Goal: Transaction & Acquisition: Purchase product/service

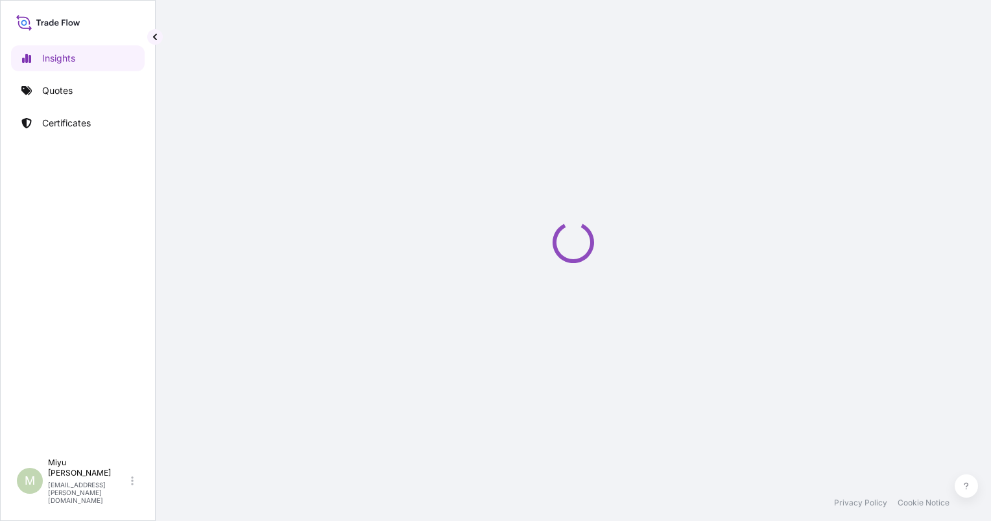
select select "2025"
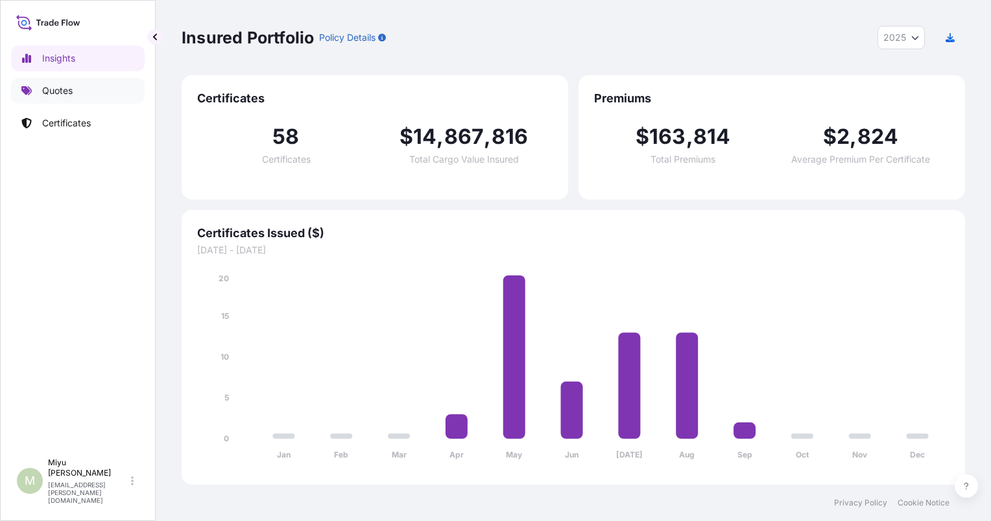
click at [71, 88] on p "Quotes" at bounding box center [57, 90] width 30 height 13
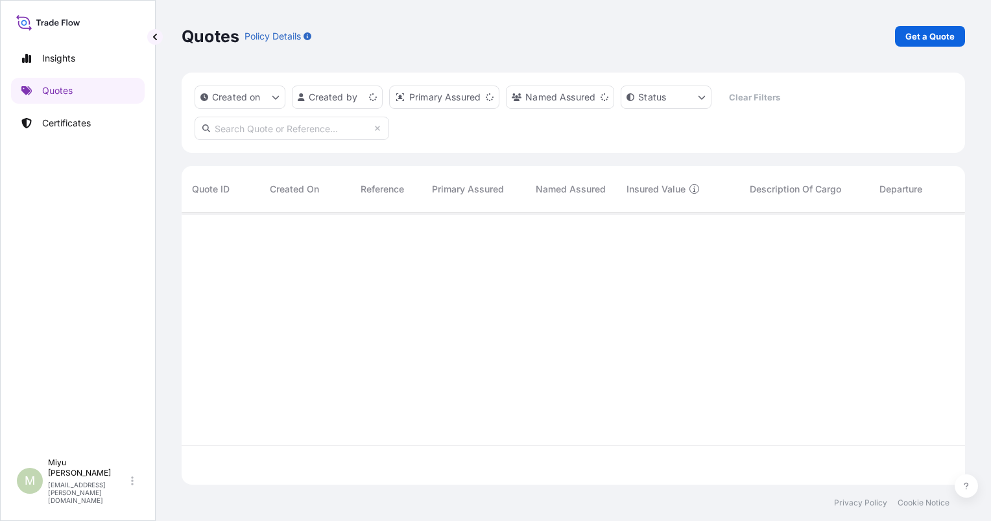
scroll to position [270, 773]
click at [914, 40] on p "Get a Quote" at bounding box center [929, 36] width 49 height 13
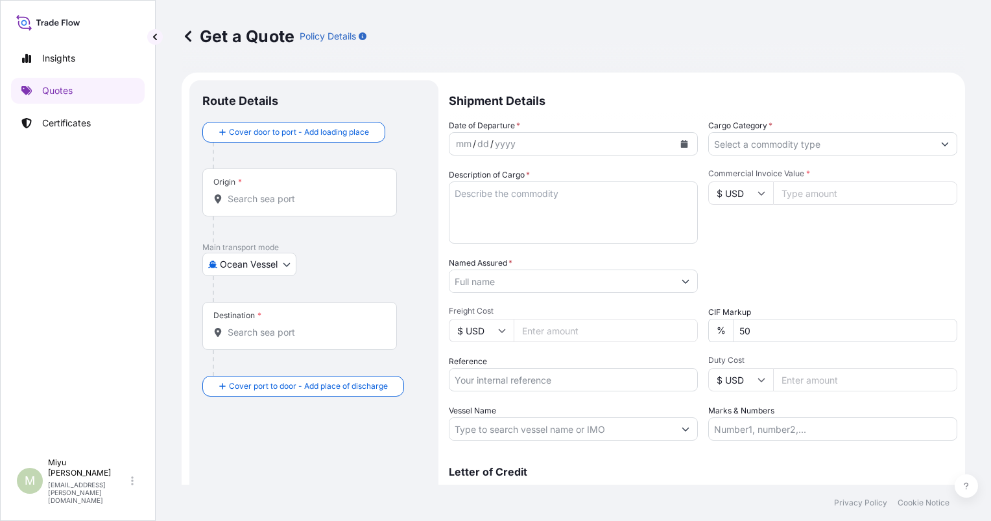
scroll to position [21, 0]
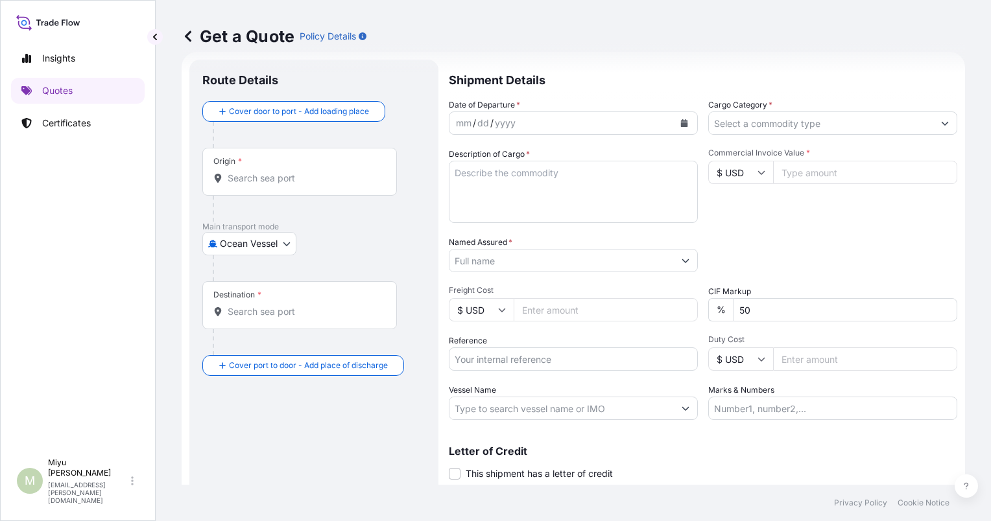
click at [280, 171] on div "Origin *" at bounding box center [299, 172] width 195 height 48
click at [280, 172] on input "Origin *" at bounding box center [304, 178] width 153 height 13
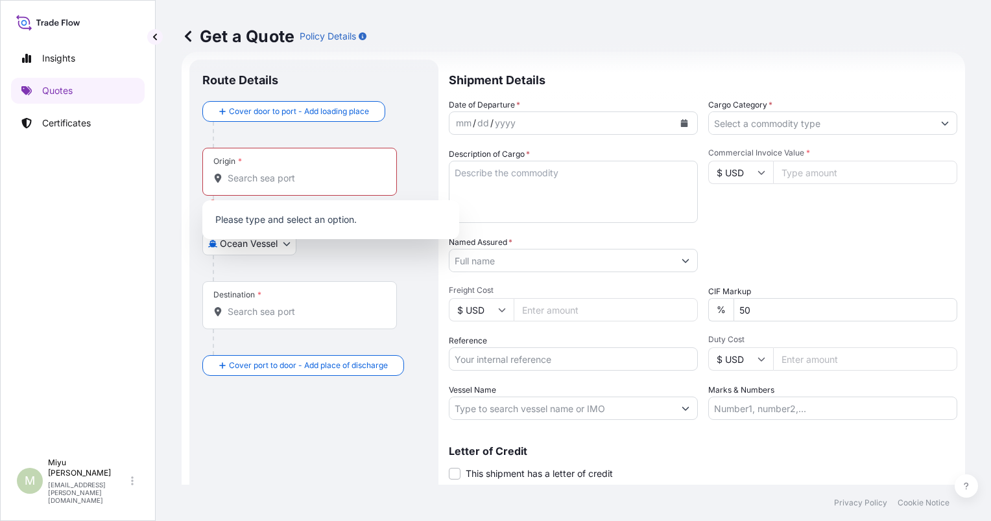
click at [280, 170] on div "Origin *" at bounding box center [299, 172] width 195 height 48
click at [280, 172] on input "Origin * Please select an origin" at bounding box center [304, 178] width 153 height 13
click at [280, 170] on div "Origin *" at bounding box center [299, 172] width 195 height 48
click at [280, 172] on input "Origin * Please select an origin" at bounding box center [304, 178] width 153 height 13
click at [402, 131] on div at bounding box center [319, 135] width 213 height 26
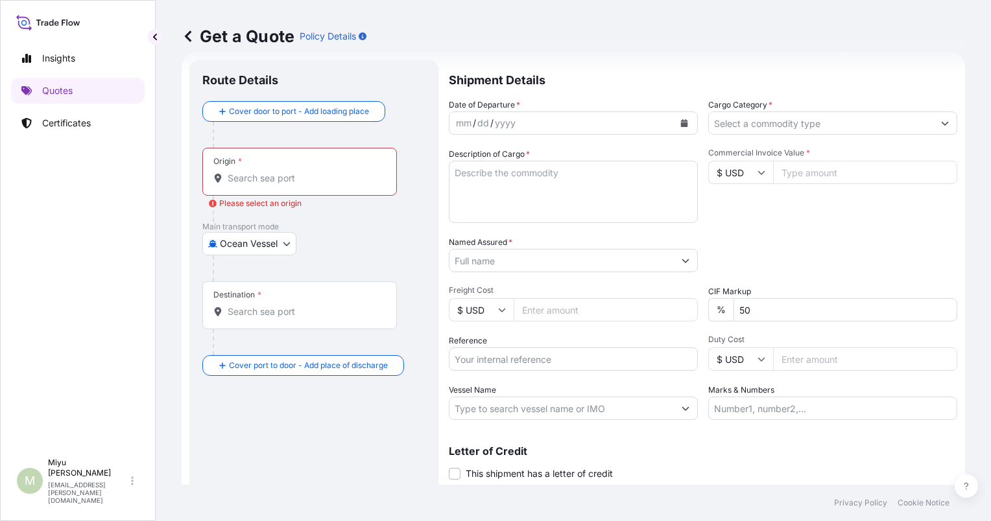
click at [229, 252] on body "0 options available. 0 options available. 0 options available. Insights Quotes …" at bounding box center [495, 260] width 991 height 521
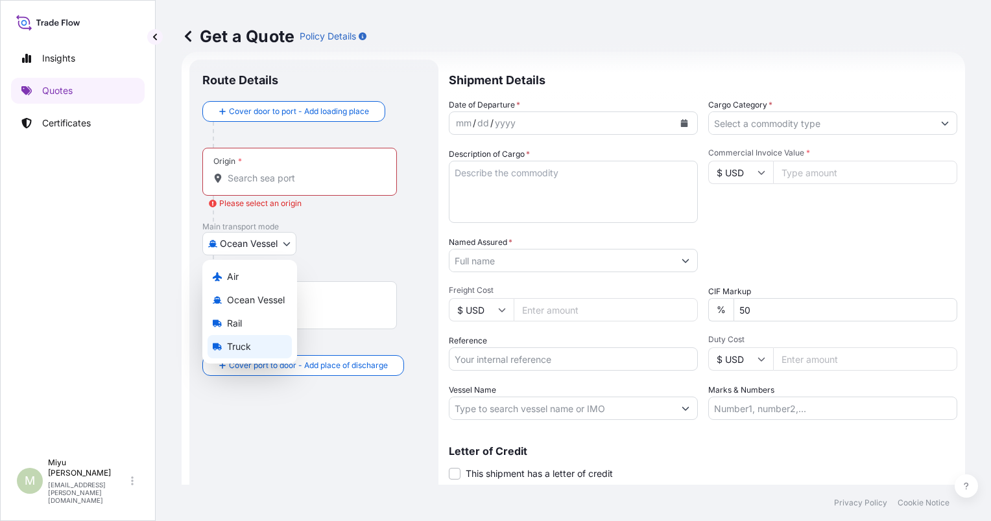
click at [230, 346] on span "Truck" at bounding box center [239, 346] width 24 height 13
select select "Truck"
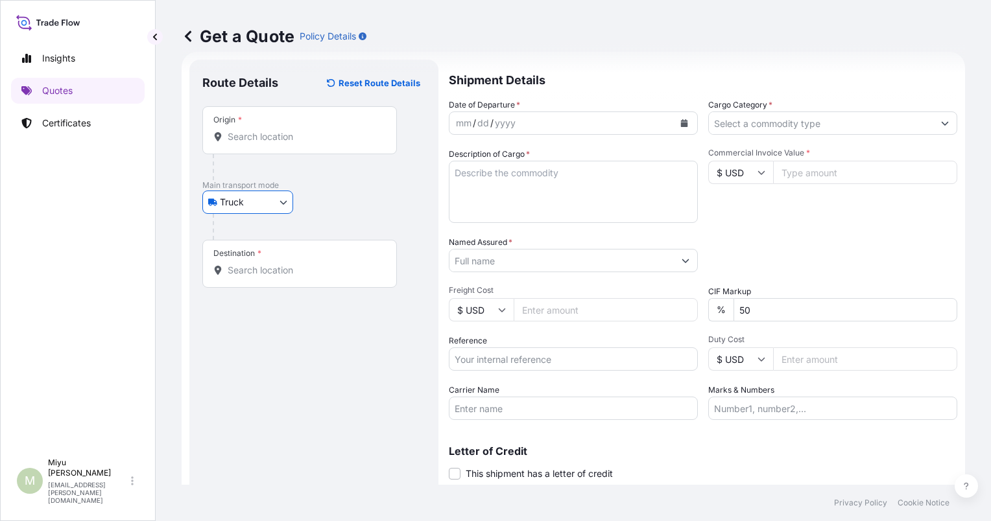
click at [249, 138] on input "Origin *" at bounding box center [304, 136] width 153 height 13
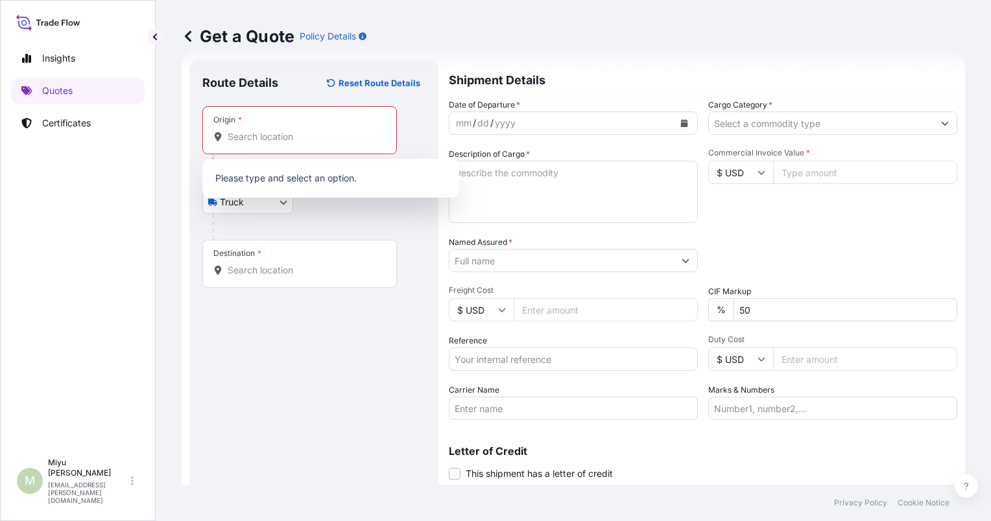
click at [418, 137] on div "Origin * Please select an origin" at bounding box center [313, 143] width 223 height 74
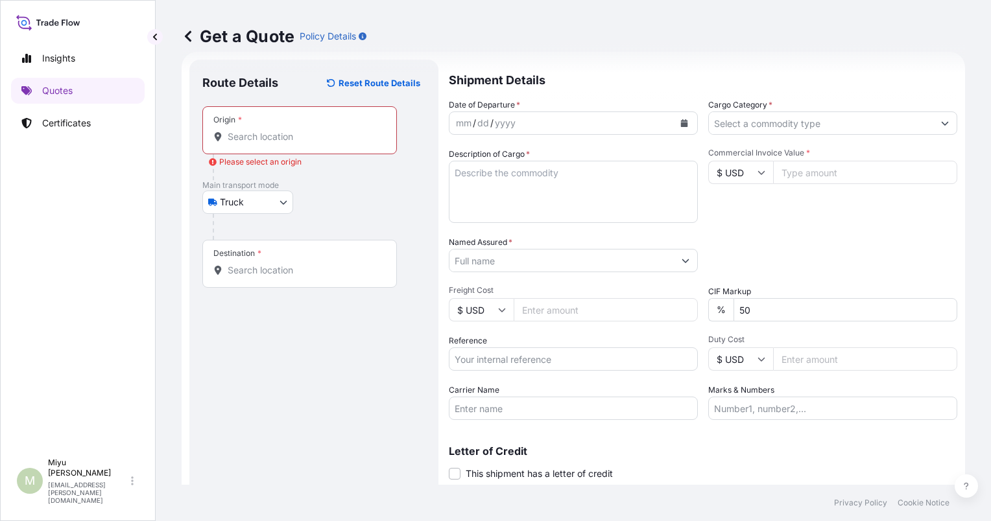
click at [219, 139] on icon at bounding box center [218, 136] width 7 height 9
click at [228, 139] on input "Origin * Please select an origin" at bounding box center [304, 136] width 153 height 13
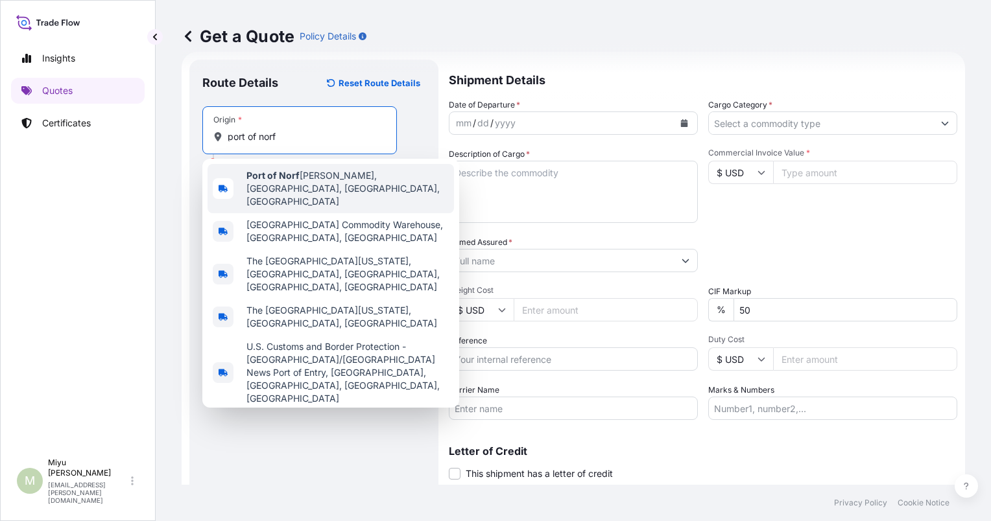
click at [263, 179] on b "Port of Norf" at bounding box center [272, 175] width 53 height 11
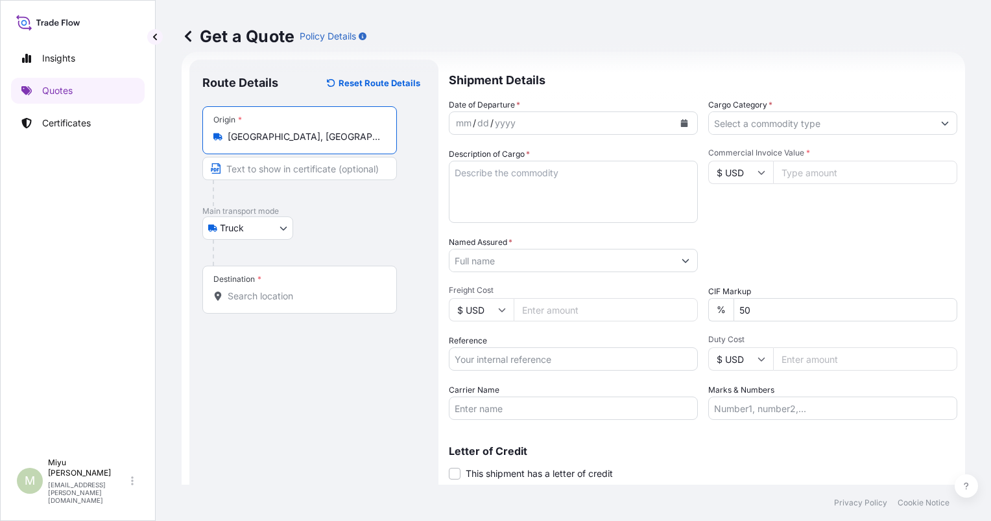
type input "Port of Norfolk, Norfolk, VA, USA"
click at [252, 305] on div "Destination *" at bounding box center [299, 290] width 195 height 48
click at [252, 303] on input "Destination *" at bounding box center [304, 296] width 153 height 13
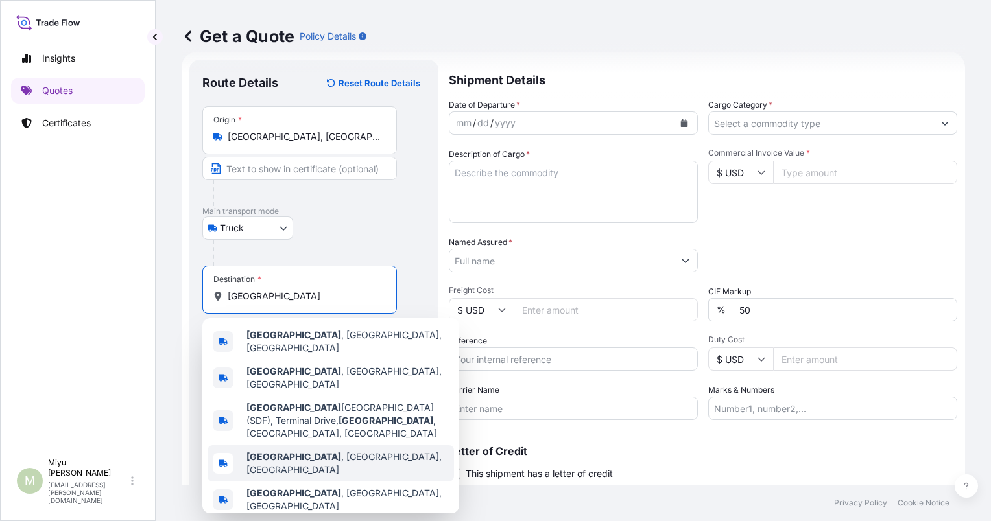
click at [271, 450] on div "Louisville , OH, USA" at bounding box center [331, 464] width 246 height 36
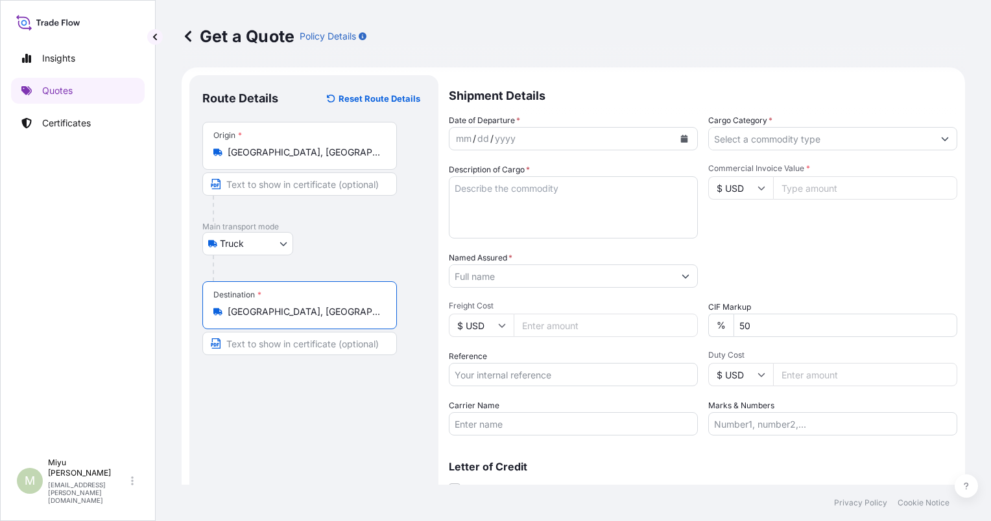
scroll to position [0, 0]
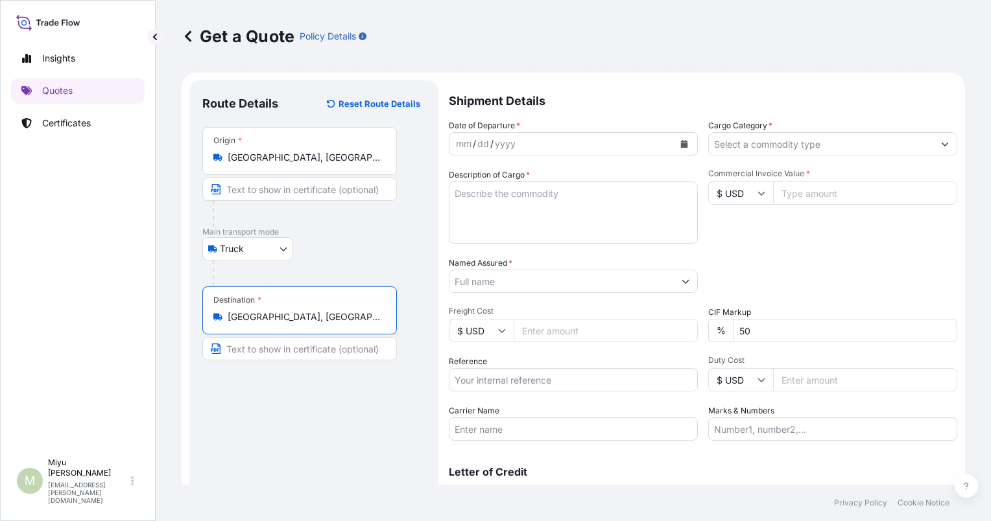
type input "Louisville, OH, USA"
